Goal: Complete application form

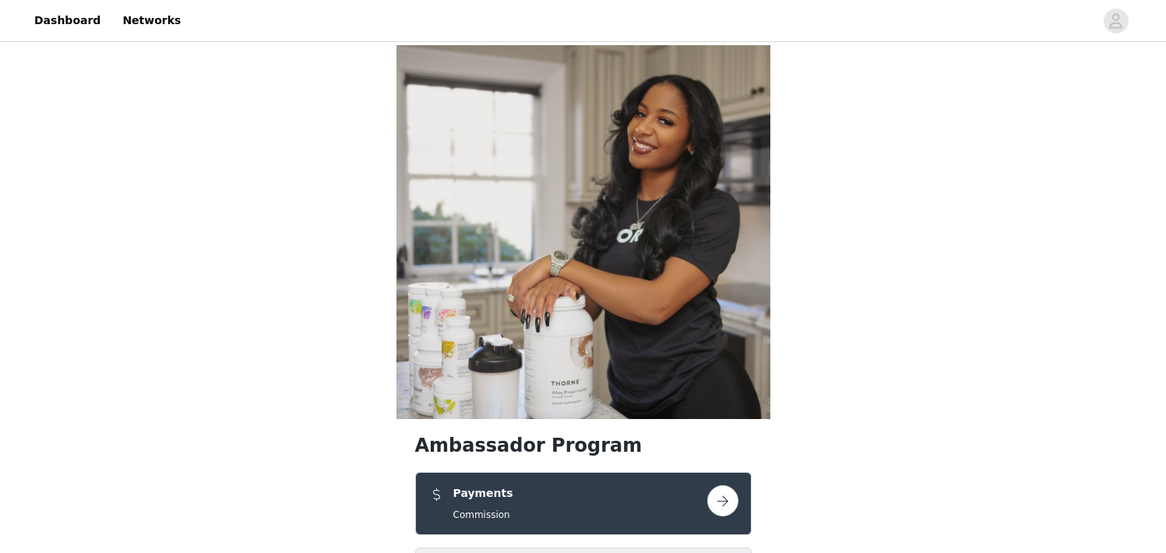
click at [734, 485] on button "button" at bounding box center [722, 500] width 31 height 31
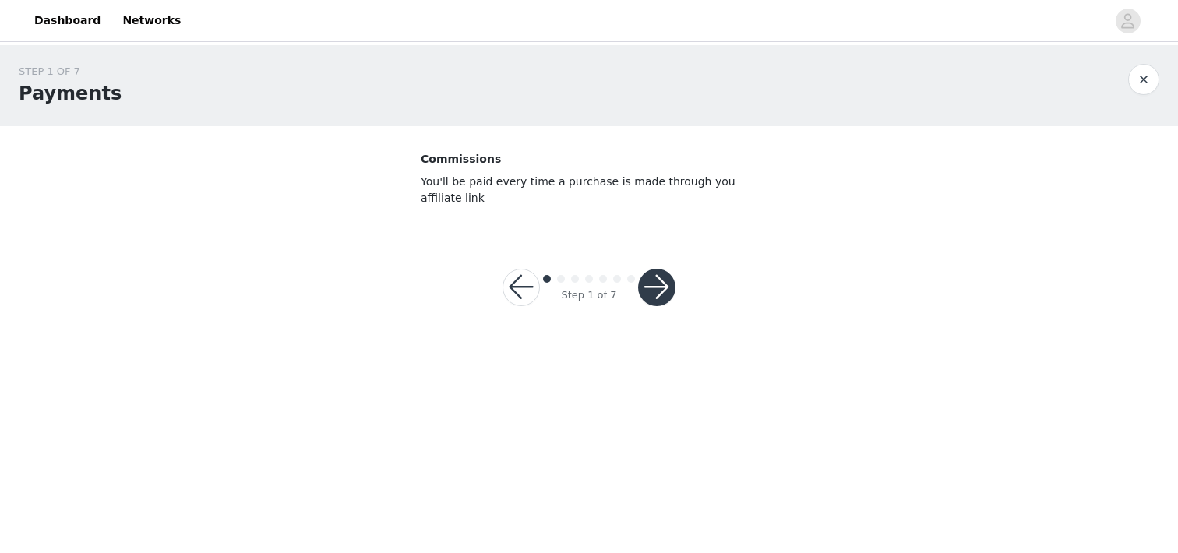
click at [664, 298] on button "button" at bounding box center [656, 287] width 37 height 37
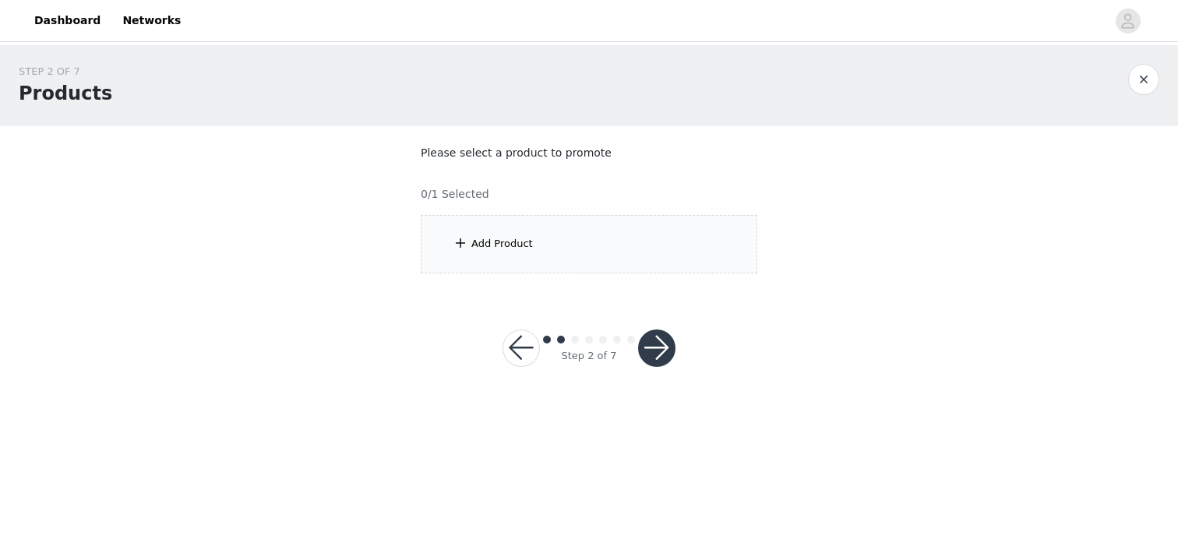
click at [519, 261] on div "Add Product" at bounding box center [589, 244] width 336 height 58
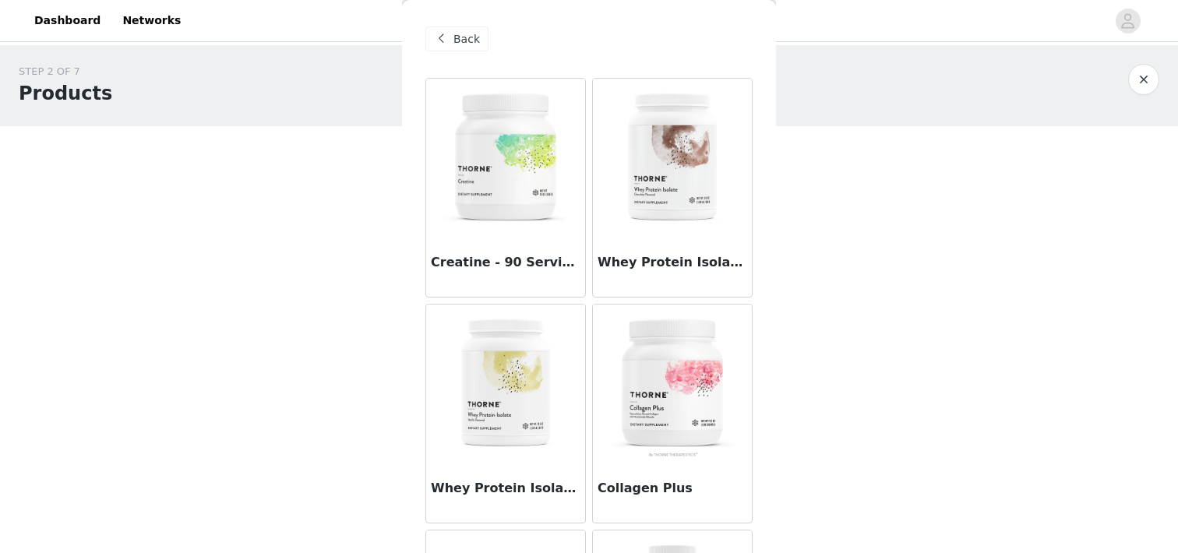
click at [695, 381] on img at bounding box center [672, 383] width 156 height 156
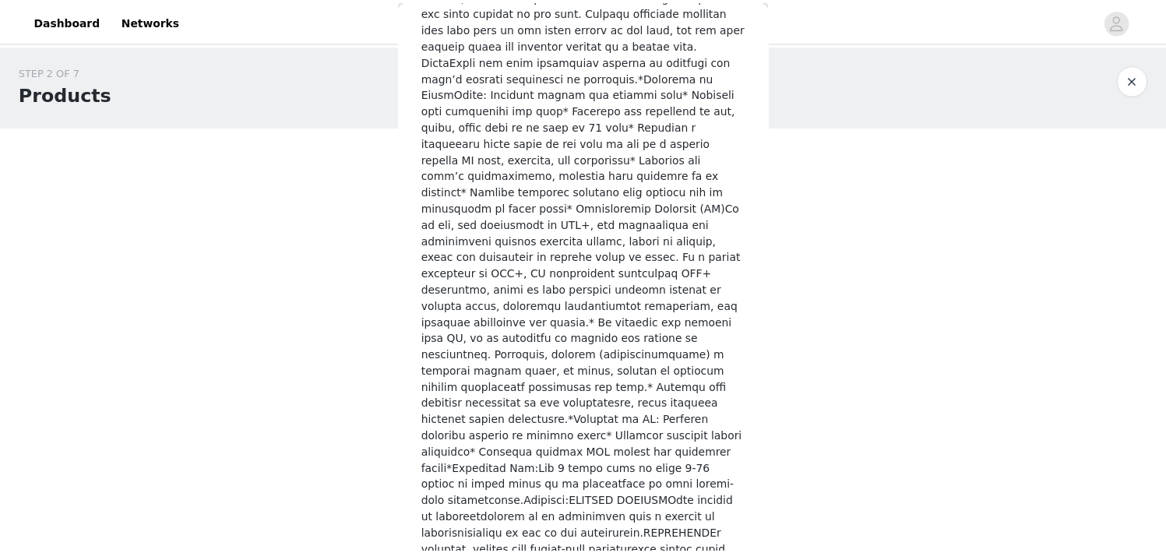
scroll to position [1367, 0]
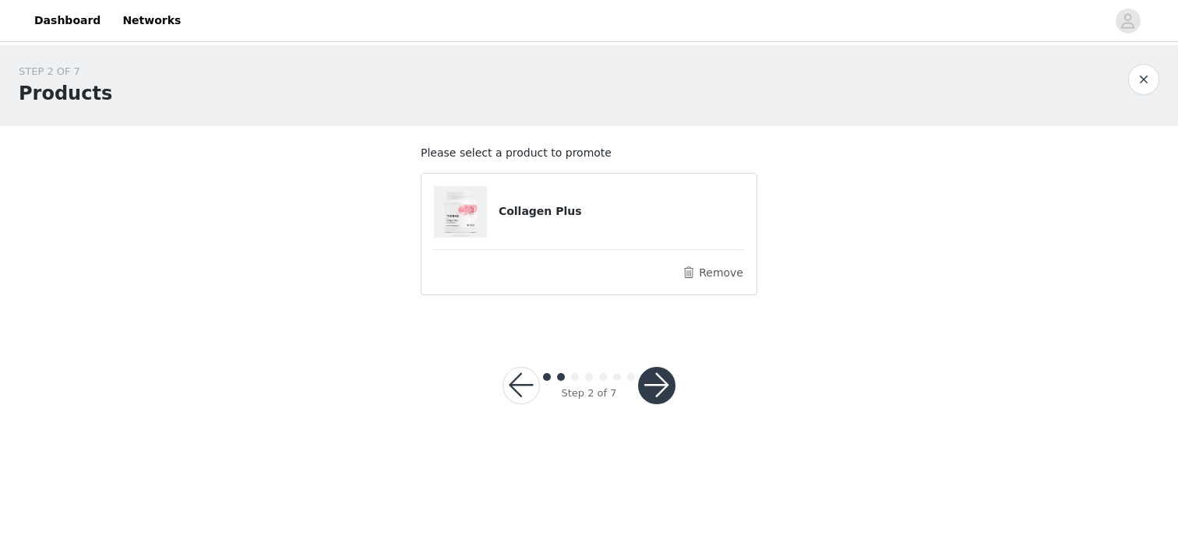
click at [662, 396] on button "button" at bounding box center [656, 385] width 37 height 37
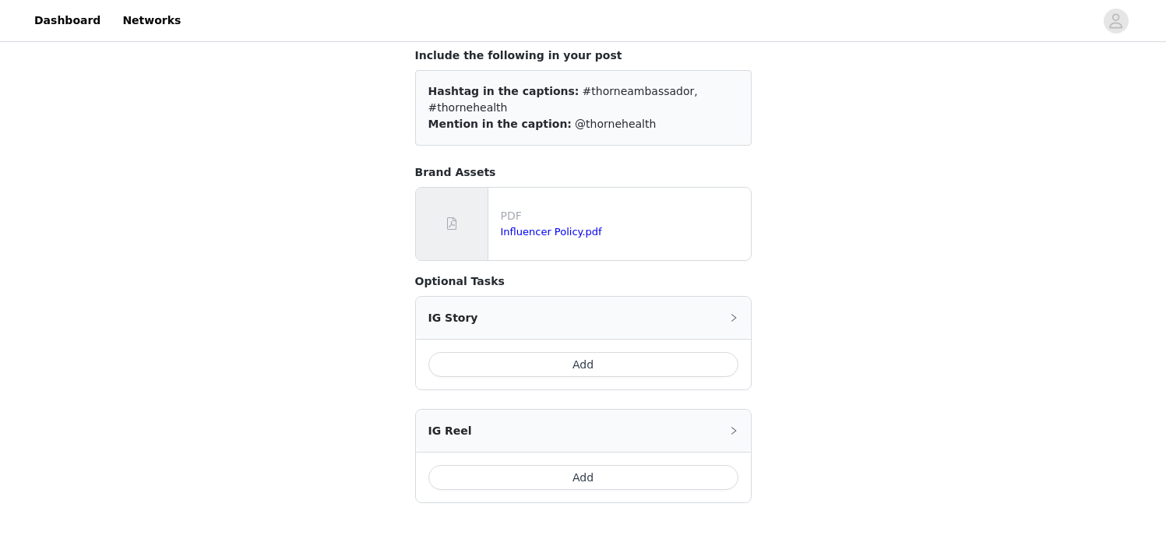
scroll to position [135, 0]
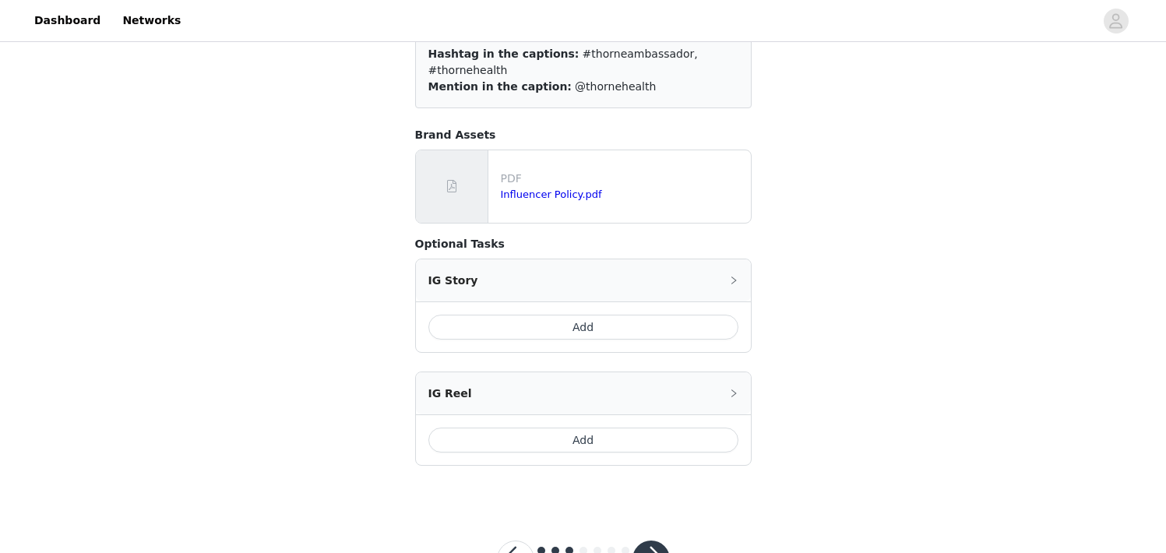
click at [613, 315] on button "Add" at bounding box center [583, 327] width 310 height 25
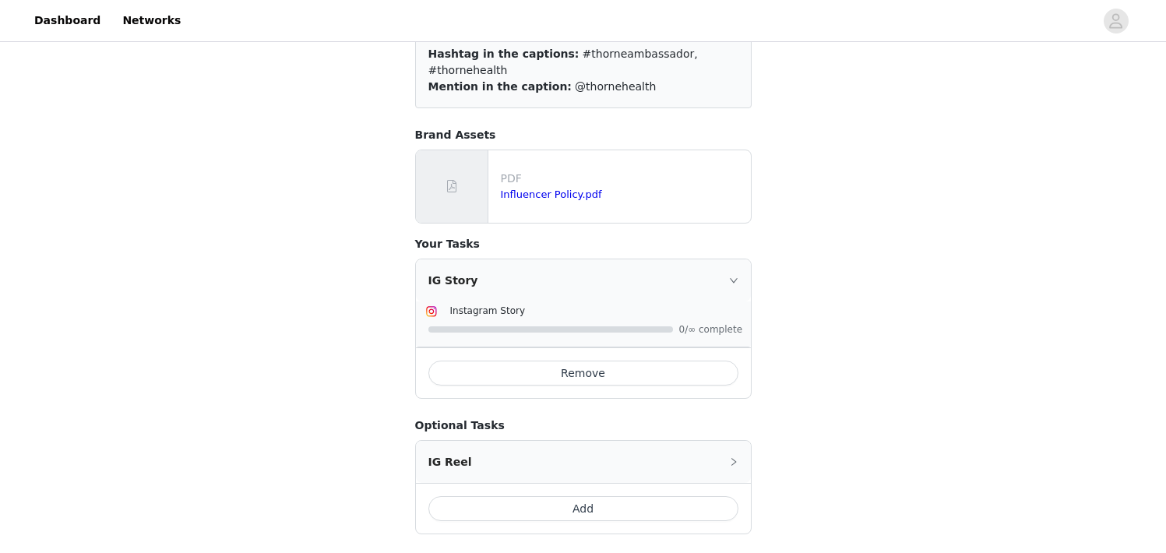
click at [584, 498] on button "Add" at bounding box center [583, 508] width 310 height 25
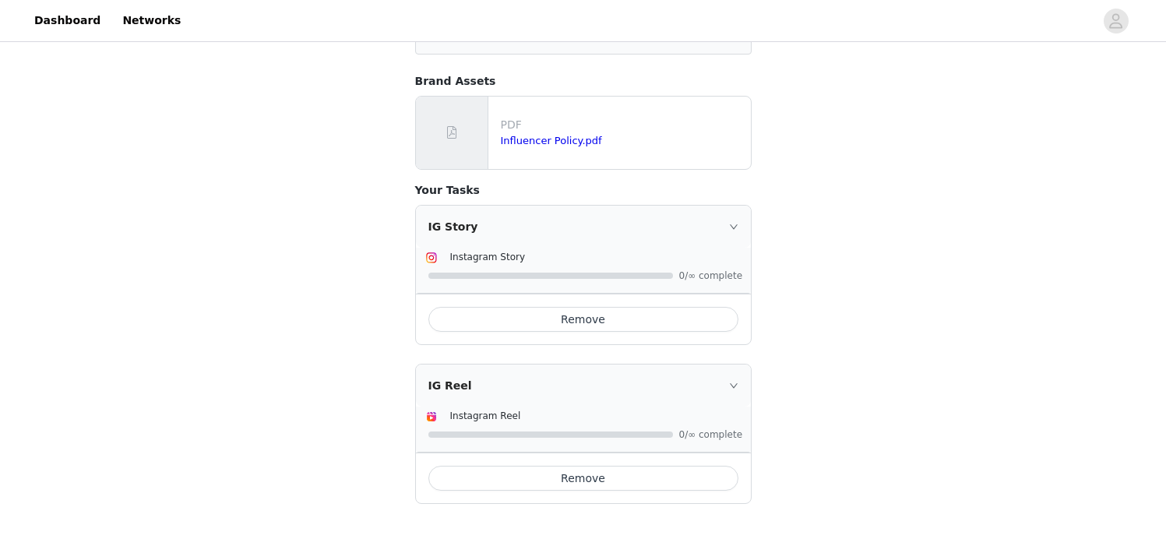
scroll to position [272, 0]
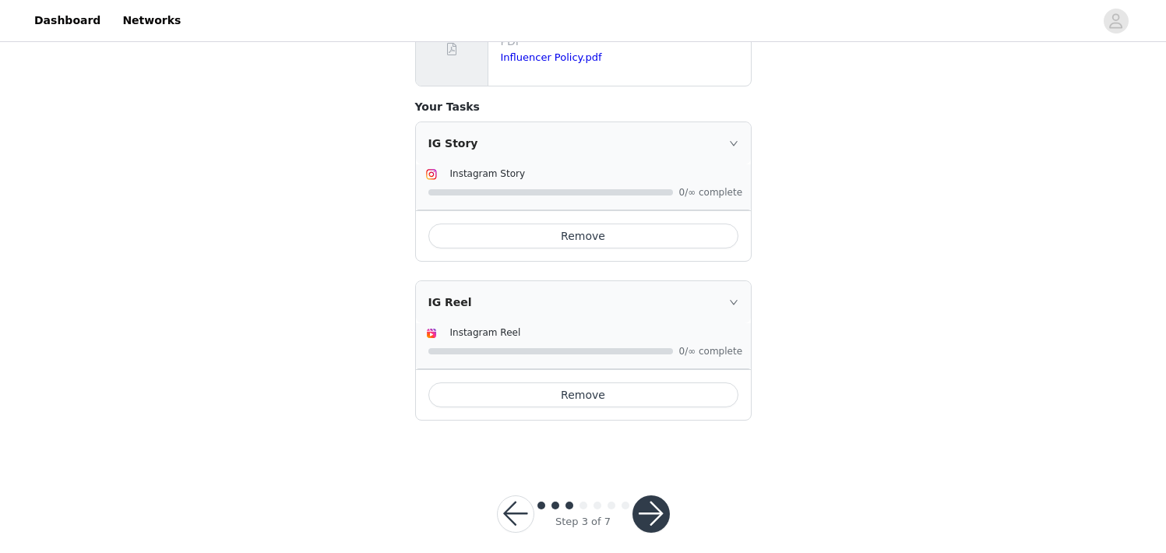
click at [646, 499] on button "button" at bounding box center [650, 513] width 37 height 37
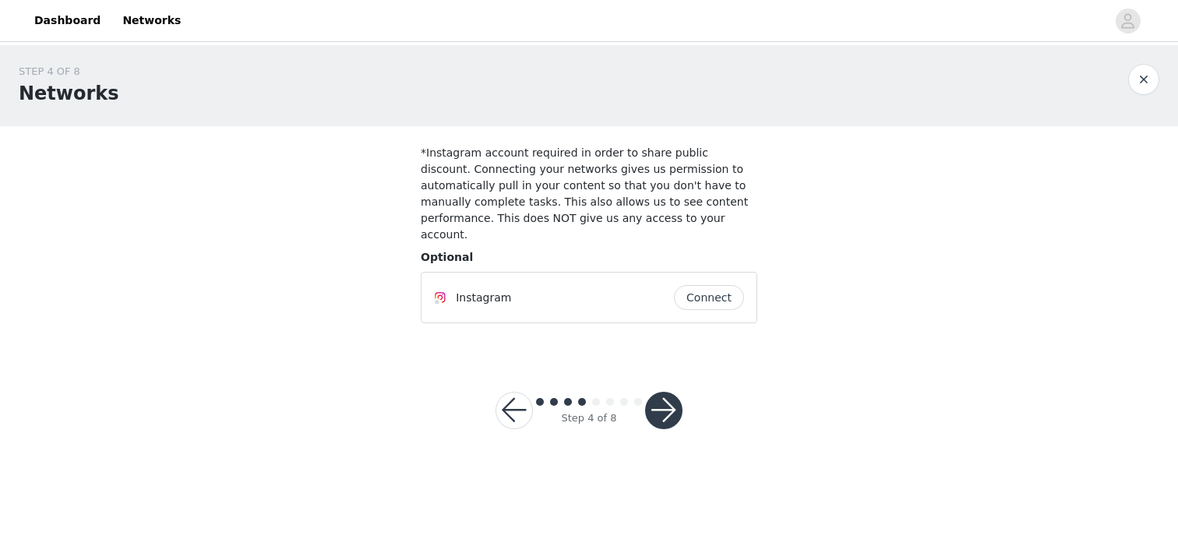
click at [700, 285] on button "Connect" at bounding box center [709, 297] width 70 height 25
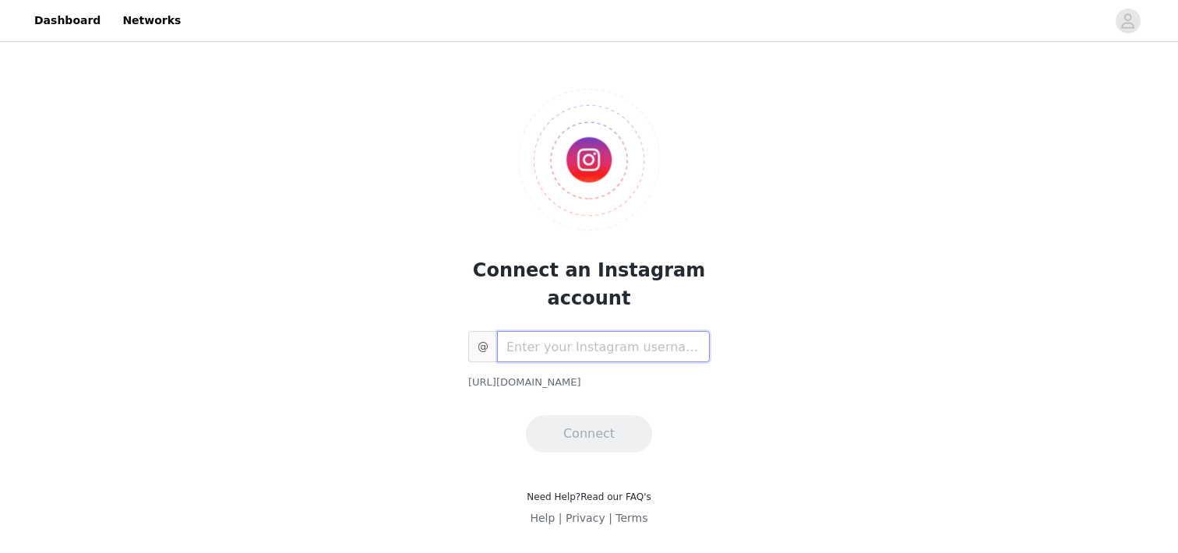
click at [624, 345] on input "text" at bounding box center [603, 346] width 213 height 31
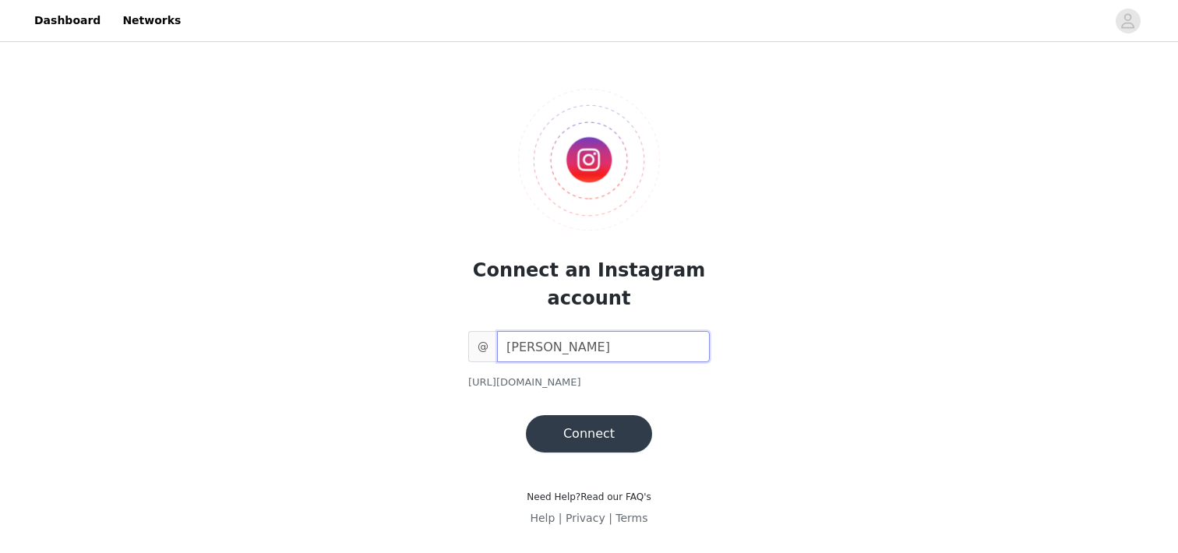
type input "[PERSON_NAME]"
click at [597, 450] on button "Connect" at bounding box center [589, 433] width 126 height 37
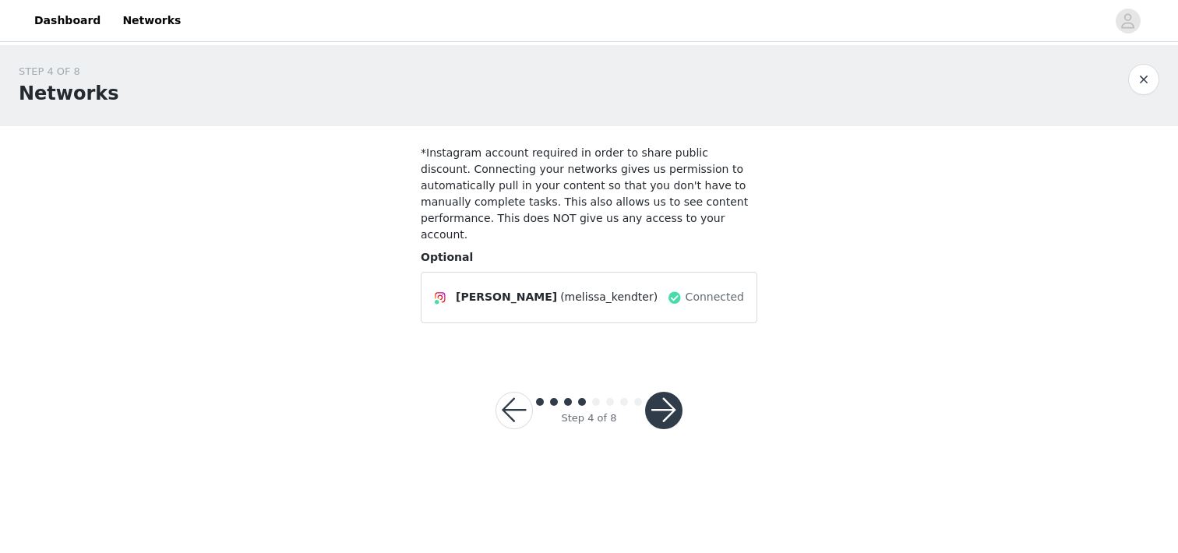
click at [657, 400] on button "button" at bounding box center [663, 410] width 37 height 37
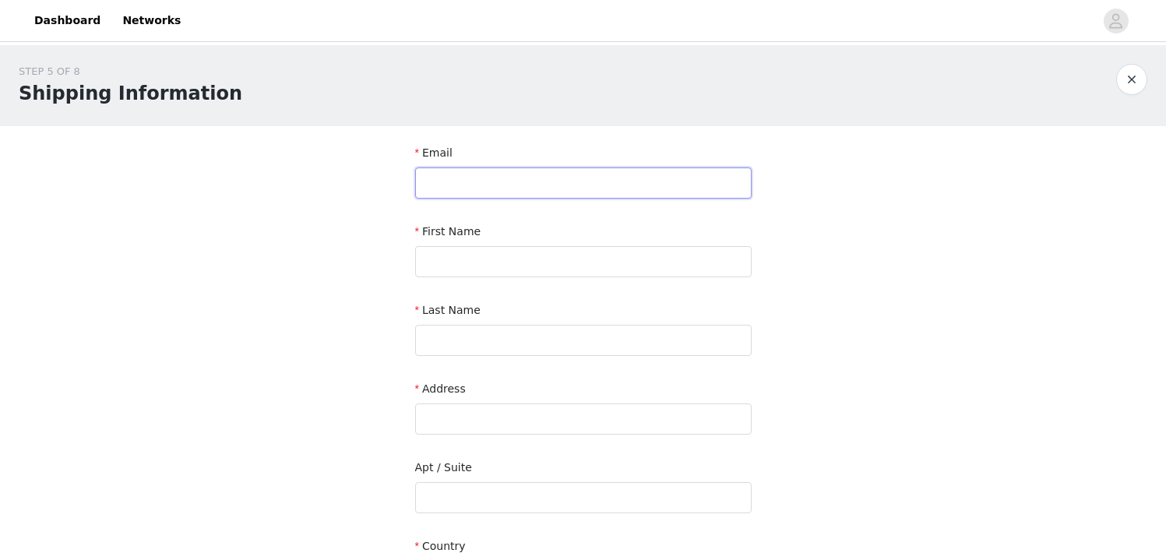
click at [599, 184] on input "text" at bounding box center [583, 182] width 336 height 31
type input "t"
click at [658, 267] on input "text" at bounding box center [583, 261] width 336 height 31
type input "[PERSON_NAME]"
type input "kendter"
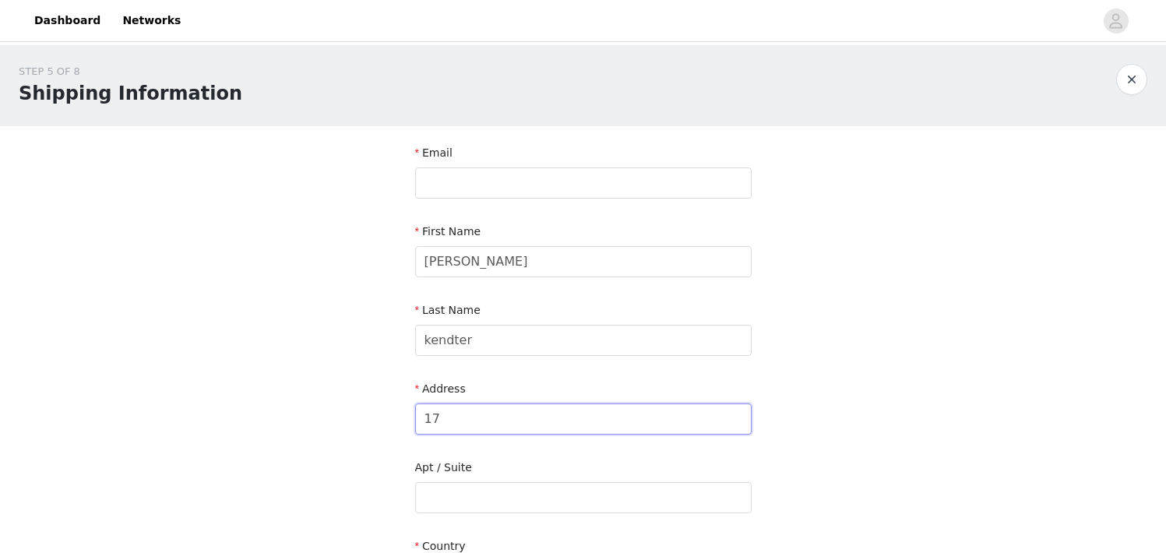
type input "[STREET_ADDRESS]"
type input "[EMAIL_ADDRESS][DOMAIN_NAME]"
type input "[GEOGRAPHIC_DATA]"
type input "12208"
type input "7166742532"
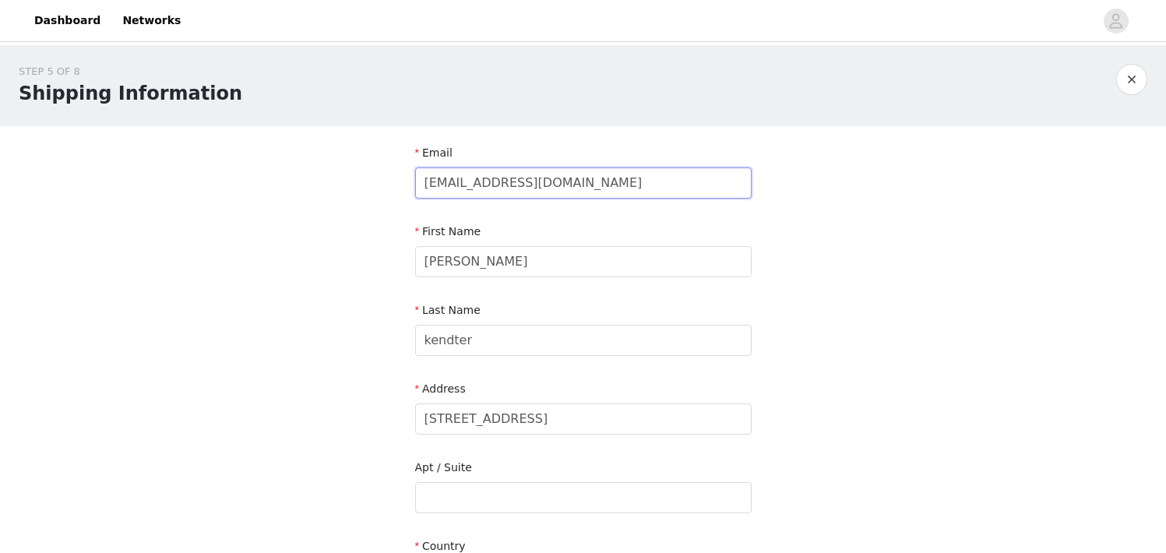
click at [578, 178] on input "[EMAIL_ADDRESS][DOMAIN_NAME]" at bounding box center [583, 182] width 336 height 31
type input "[EMAIL_ADDRESS][DOMAIN_NAME]"
type input "APT 7"
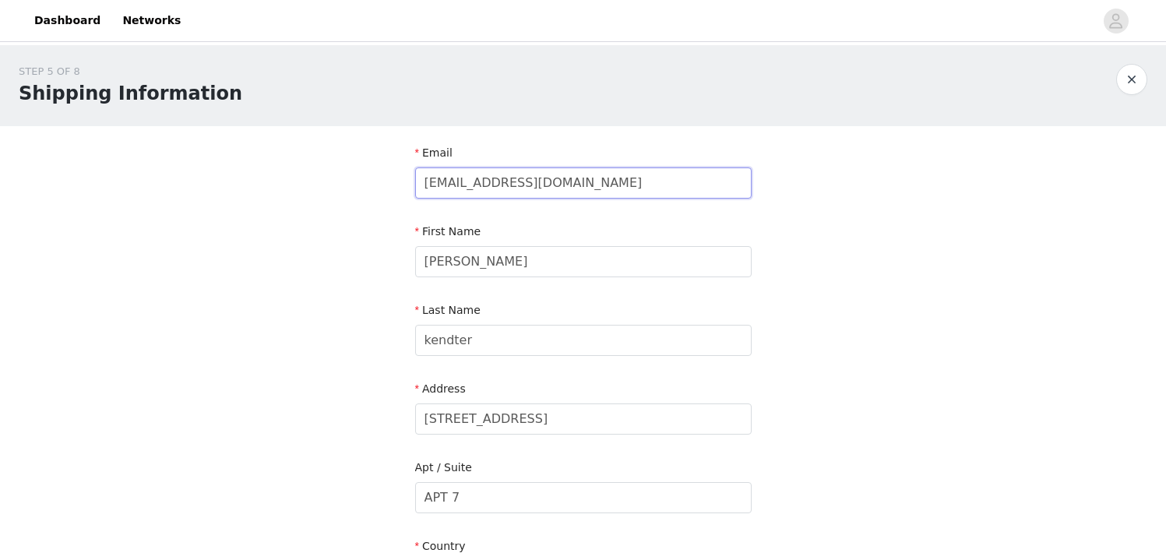
click at [531, 186] on input "[EMAIL_ADDRESS][DOMAIN_NAME]" at bounding box center [583, 182] width 336 height 31
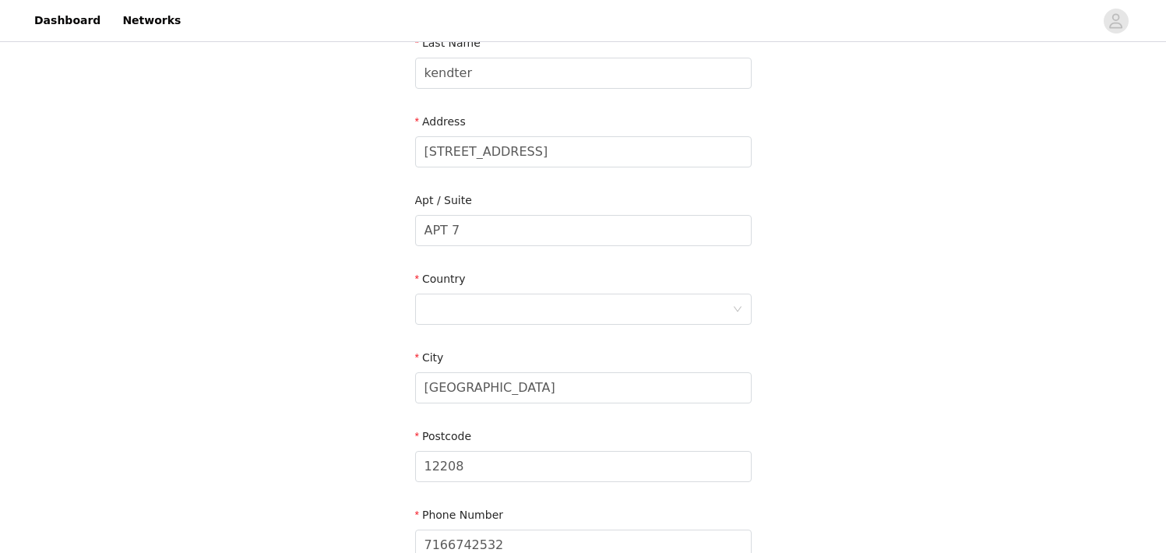
scroll to position [284, 0]
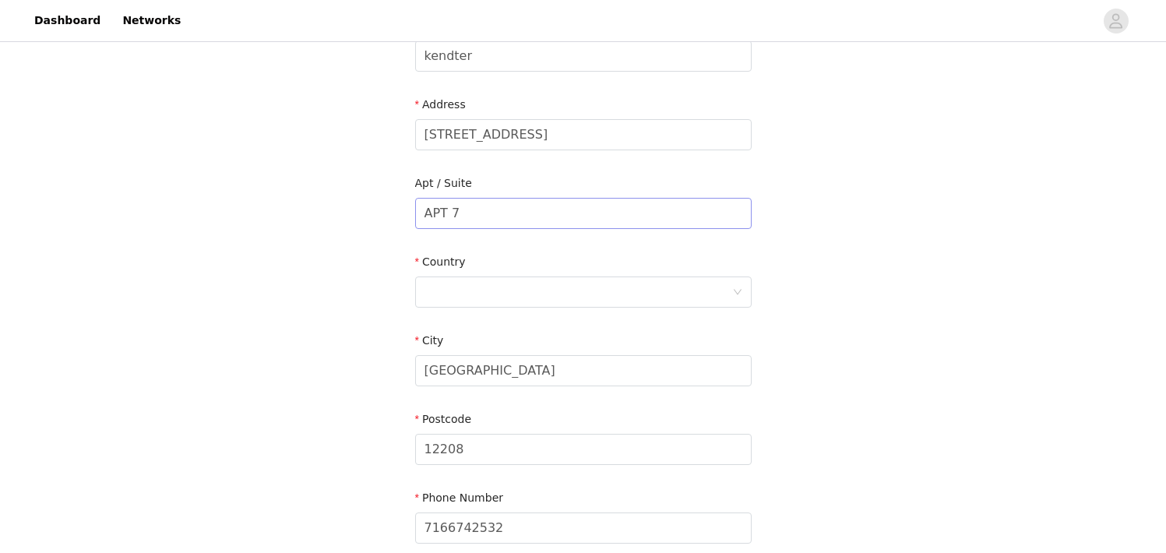
type input "[EMAIL_ADDRESS][DOMAIN_NAME]"
click at [482, 214] on input "APT 7" at bounding box center [583, 213] width 336 height 31
type input "APT 302"
drag, startPoint x: 604, startPoint y: 136, endPoint x: 540, endPoint y: 136, distance: 63.9
click at [540, 136] on input "[STREET_ADDRESS]" at bounding box center [583, 134] width 336 height 31
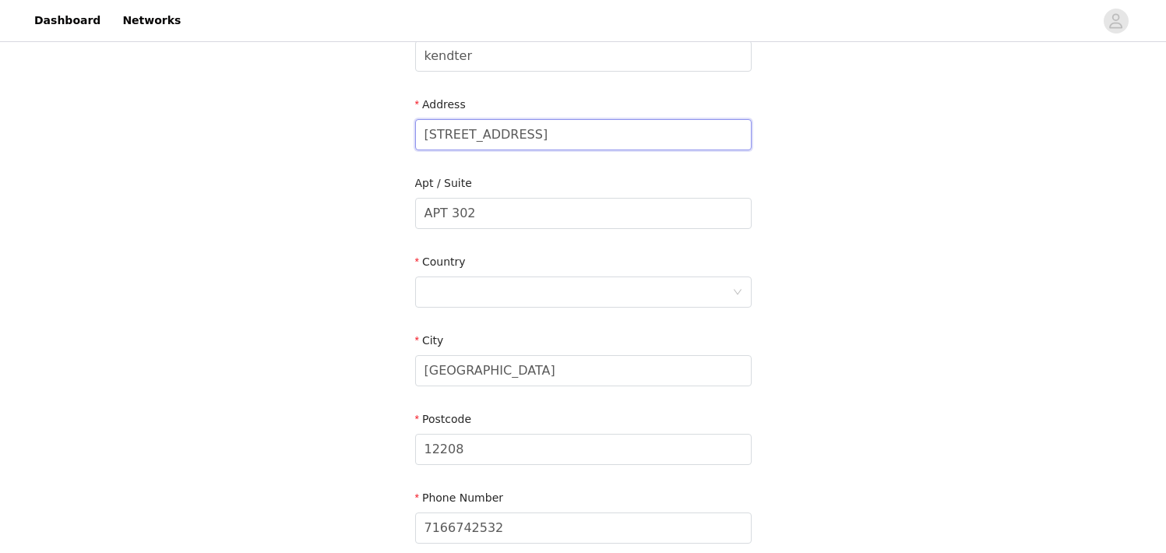
type input "[STREET_ADDRESS]"
click at [393, 262] on div "STEP 5 OF 8 Shipping Information Email [EMAIL_ADDRESS][DOMAIN_NAME] First Name …" at bounding box center [583, 174] width 1166 height 826
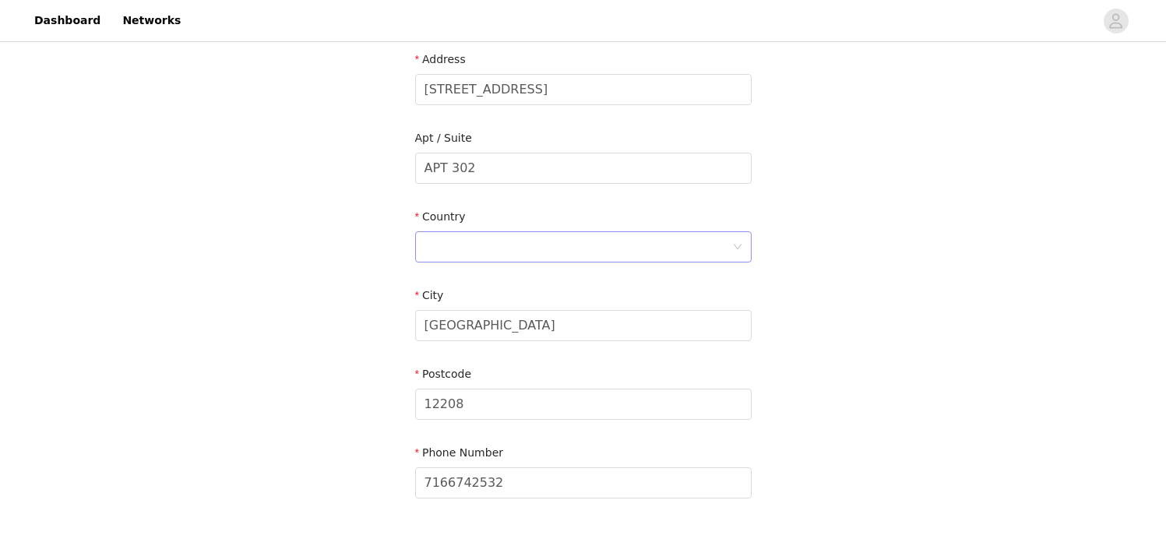
click at [466, 253] on div at bounding box center [578, 247] width 308 height 30
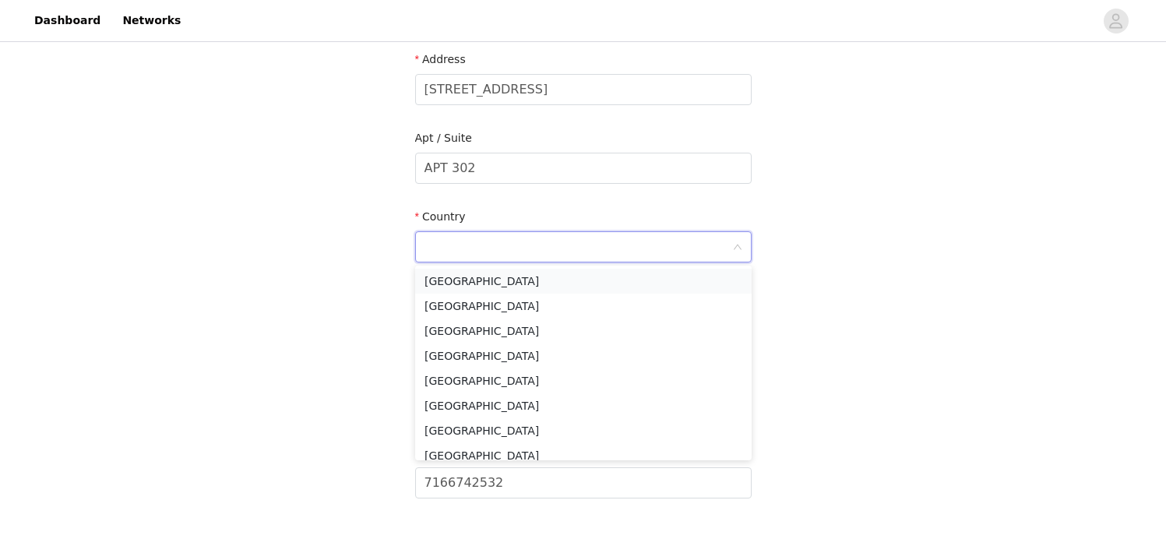
click at [474, 276] on li "[GEOGRAPHIC_DATA]" at bounding box center [583, 281] width 336 height 25
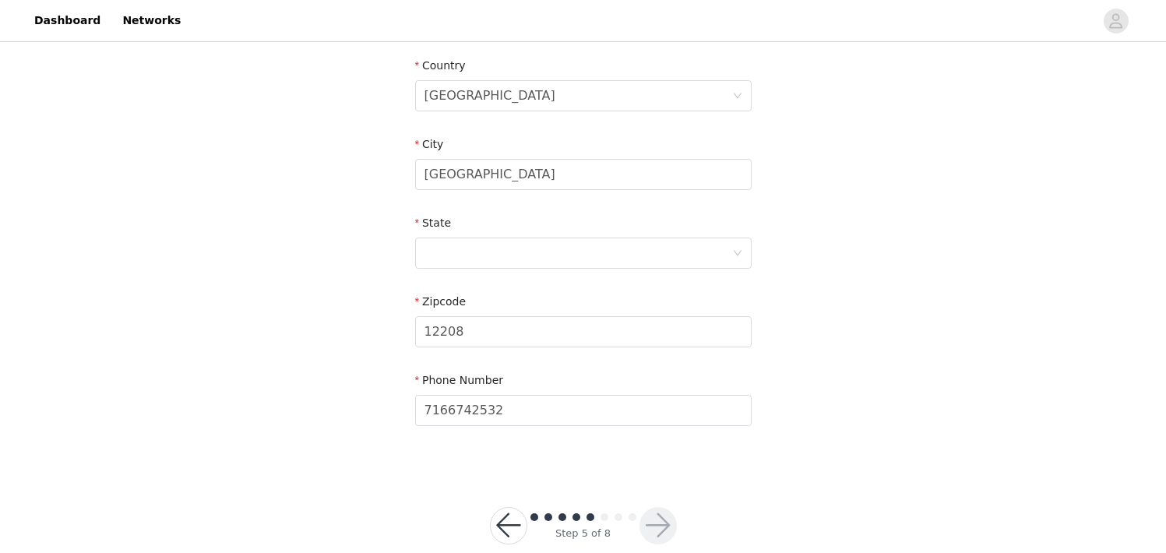
scroll to position [509, 0]
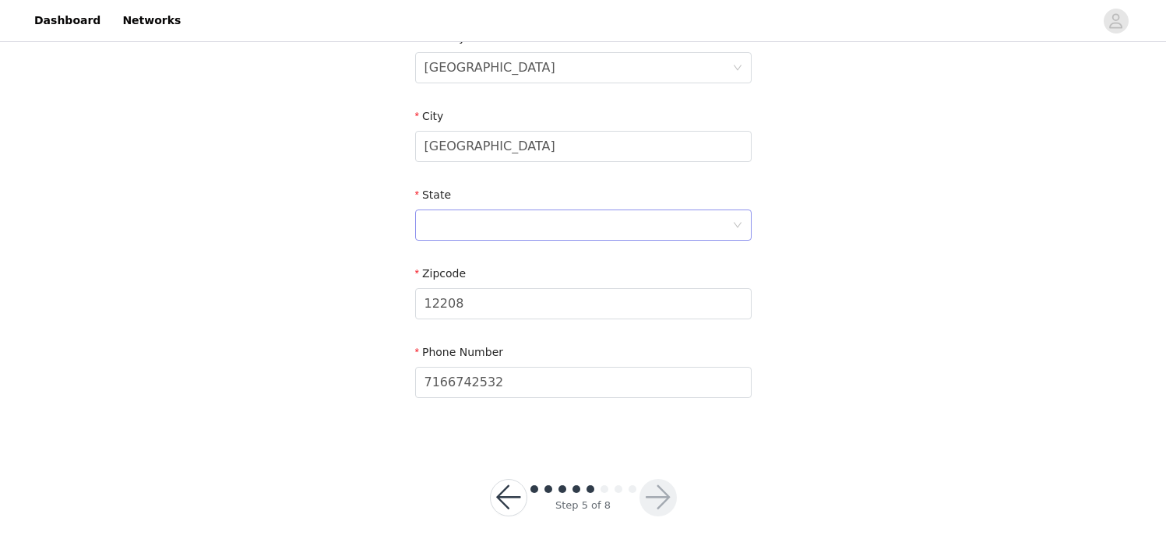
click at [461, 224] on div at bounding box center [578, 225] width 308 height 30
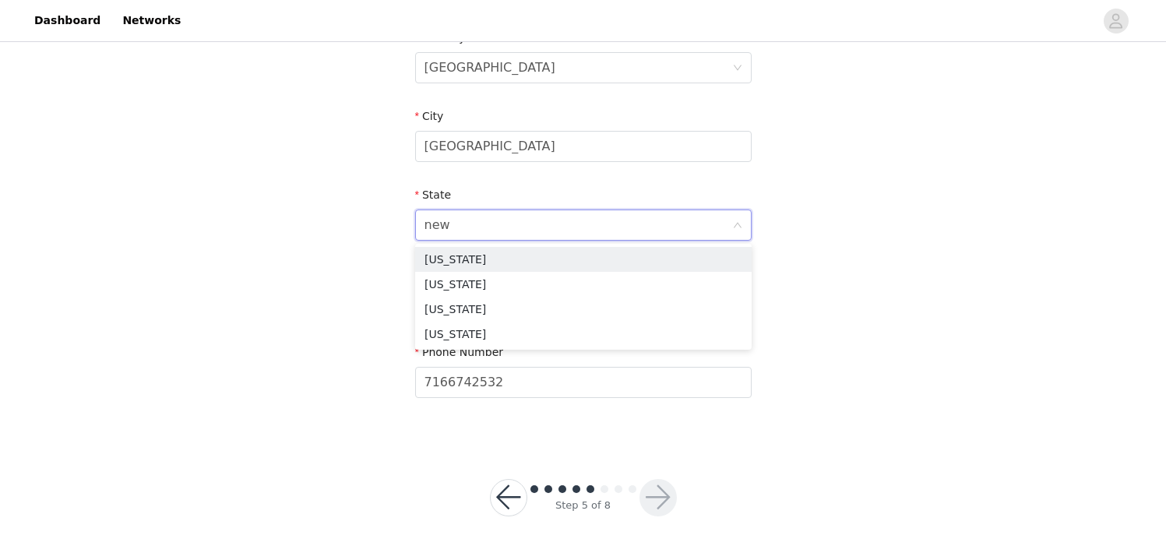
type input "new y"
click at [467, 259] on li "[US_STATE]" at bounding box center [583, 259] width 336 height 25
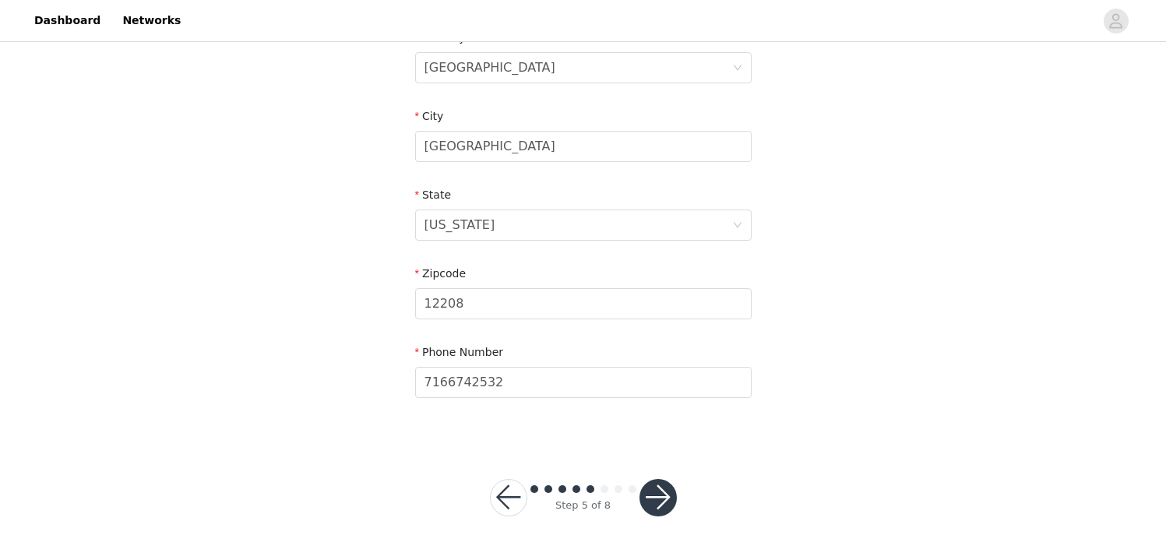
click at [672, 503] on button "button" at bounding box center [657, 497] width 37 height 37
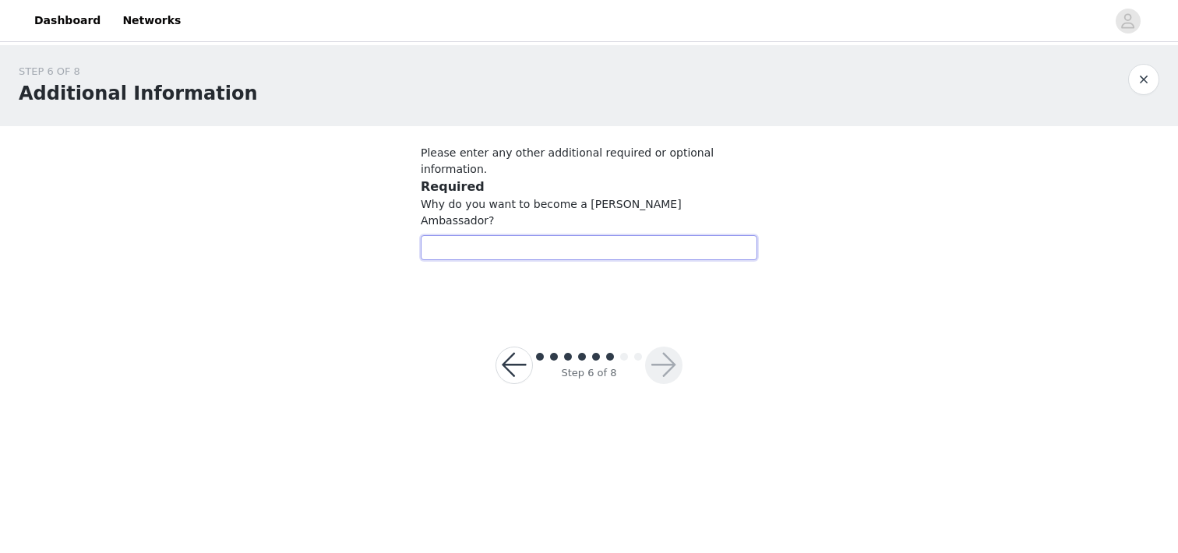
click at [608, 235] on input "text" at bounding box center [589, 247] width 336 height 25
type input "I am passionate about living healthy and fueling my body and love to share it w…"
click at [667, 347] on button "button" at bounding box center [663, 365] width 37 height 37
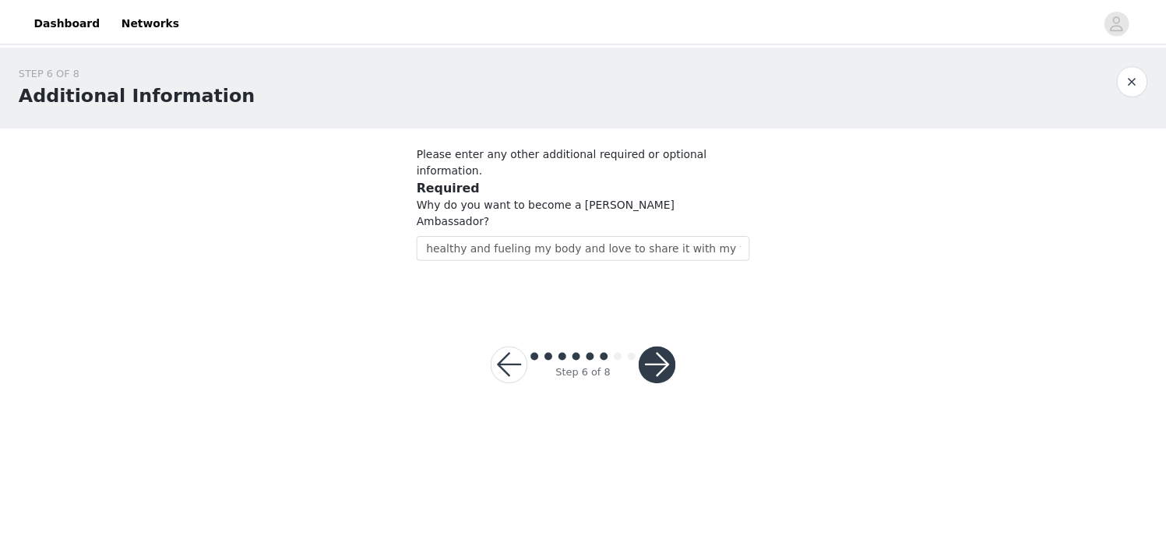
scroll to position [0, 0]
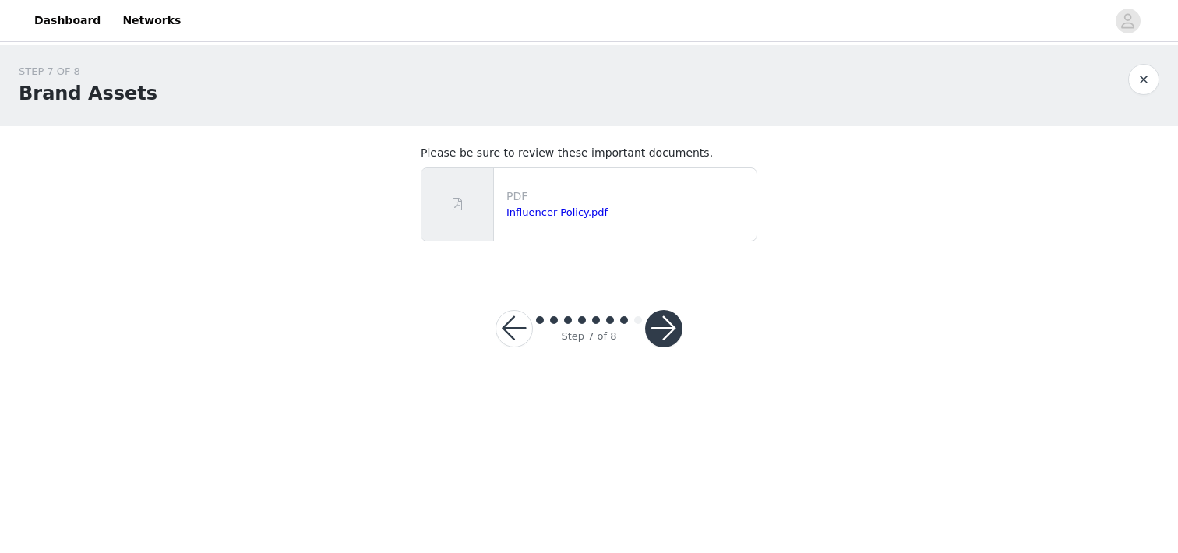
click at [667, 328] on button "button" at bounding box center [663, 328] width 37 height 37
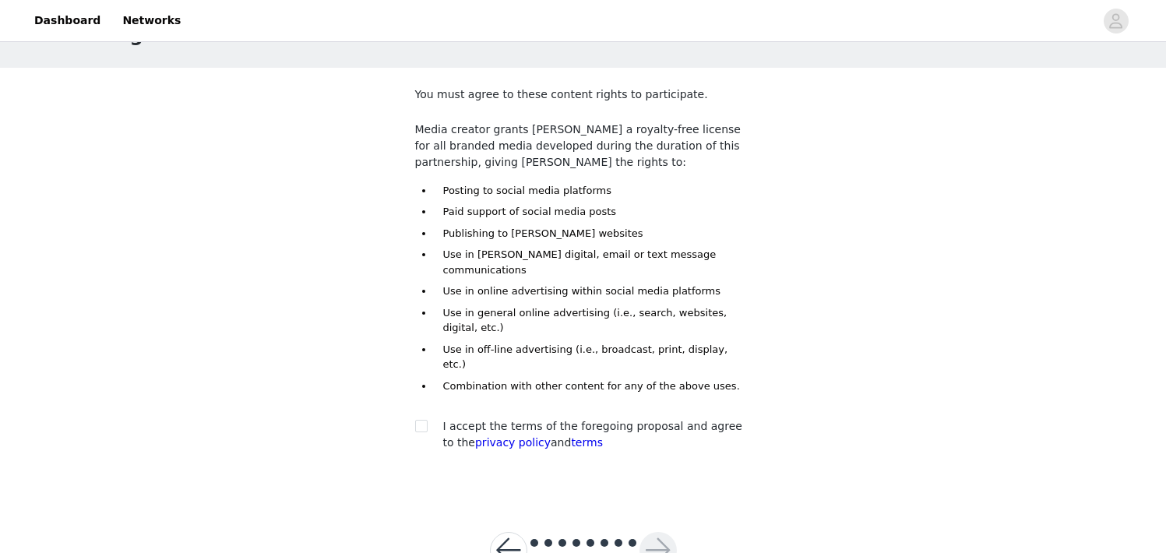
scroll to position [75, 0]
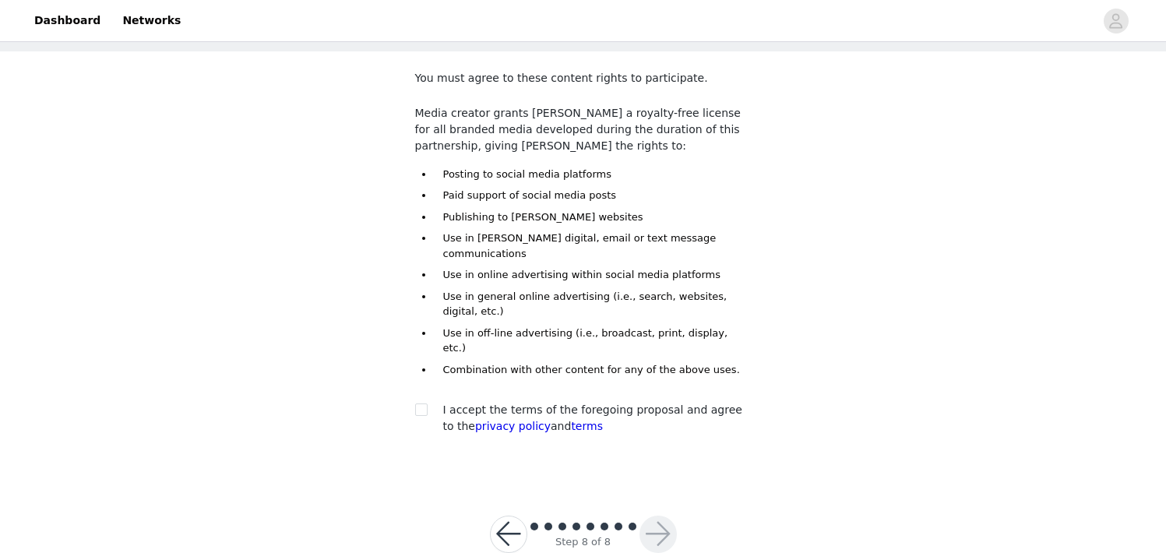
click at [503, 403] on span "I accept the terms of the foregoing proposal and agree to the privacy policy an…" at bounding box center [592, 417] width 299 height 29
click at [422, 402] on label at bounding box center [421, 410] width 12 height 16
click at [422, 403] on input "checkbox" at bounding box center [420, 408] width 11 height 11
checkbox input "true"
click at [662, 516] on button "button" at bounding box center [657, 534] width 37 height 37
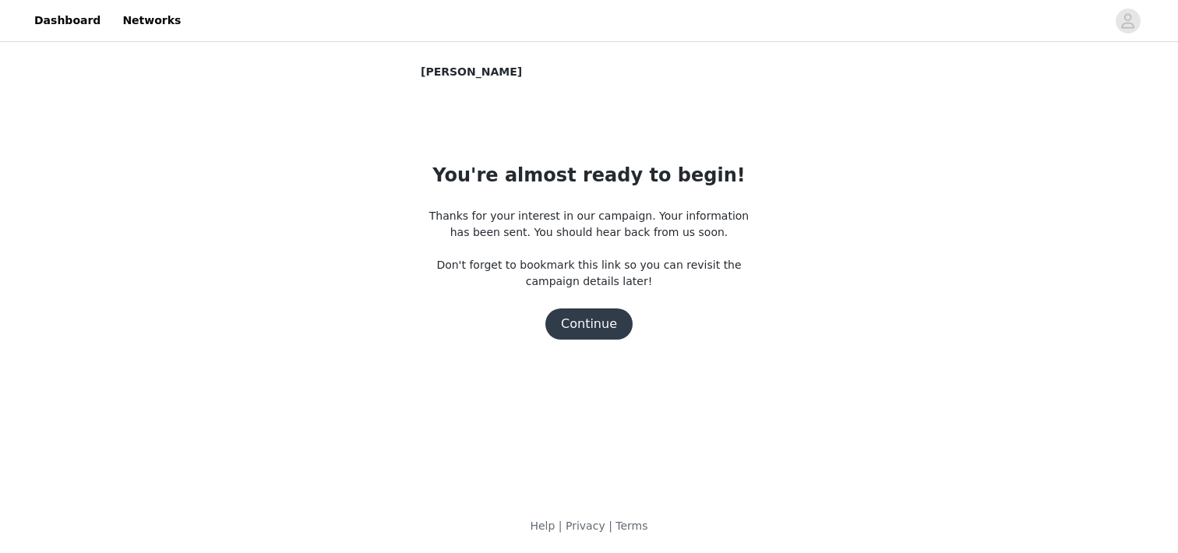
click at [583, 327] on button "Continue" at bounding box center [588, 323] width 87 height 31
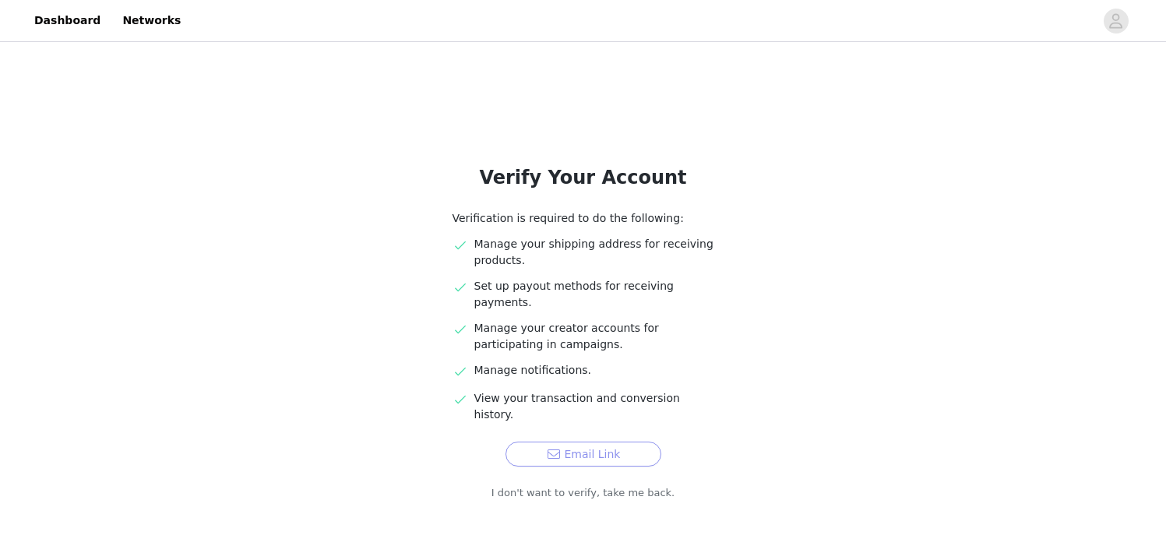
click at [595, 442] on button "Email Link" at bounding box center [583, 454] width 156 height 25
